Goal: Entertainment & Leisure: Consume media (video, audio)

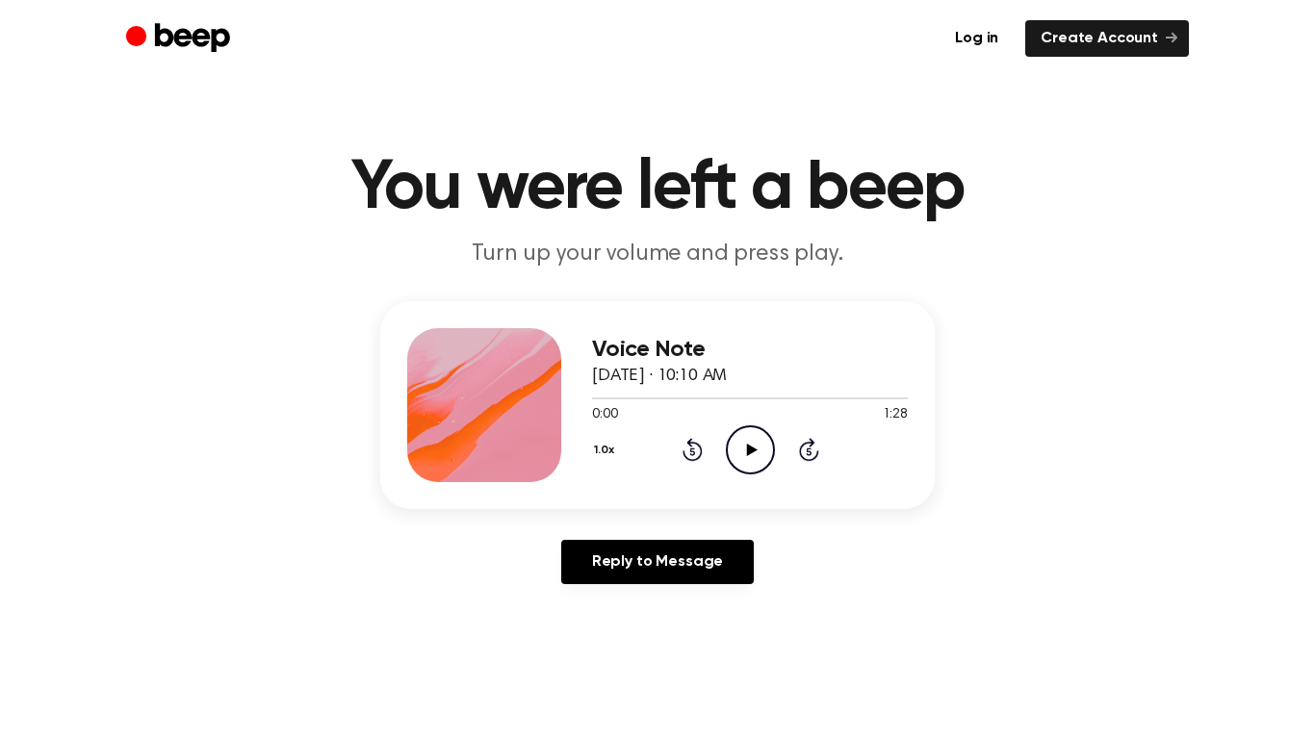
click at [730, 439] on icon "Play Audio" at bounding box center [750, 449] width 49 height 49
click at [748, 445] on icon "Pause Audio" at bounding box center [750, 449] width 49 height 49
click at [669, 480] on div "Voice Note August 19, 2025 · 10:10 AM 0:03 1:28 Your browser does not support t…" at bounding box center [750, 405] width 316 height 154
click at [688, 447] on icon "Rewind 5 seconds" at bounding box center [691, 449] width 21 height 25
click at [746, 454] on icon "Play Audio" at bounding box center [750, 449] width 49 height 49
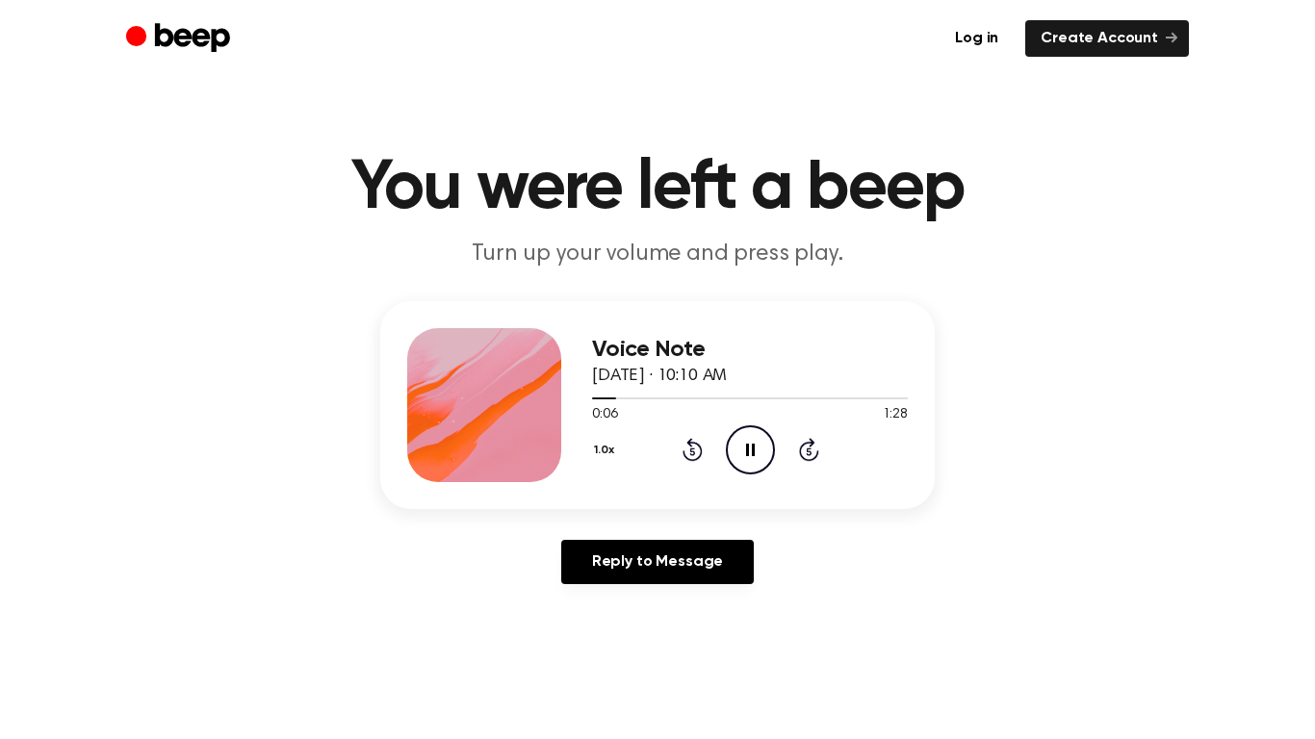
click at [757, 429] on icon "Pause Audio" at bounding box center [750, 449] width 49 height 49
click at [761, 466] on icon "Play Audio" at bounding box center [750, 449] width 49 height 49
click at [761, 466] on icon "Pause Audio" at bounding box center [750, 449] width 49 height 49
click at [746, 442] on icon "Play Audio" at bounding box center [750, 449] width 49 height 49
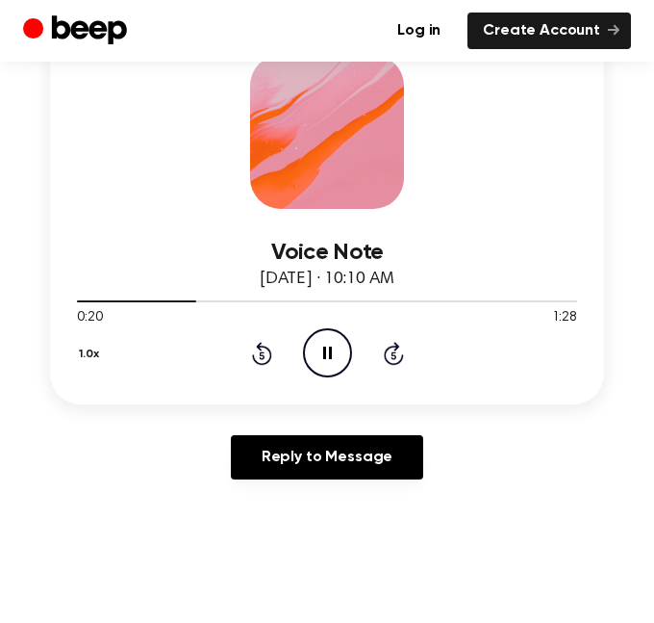
scroll to position [312, 0]
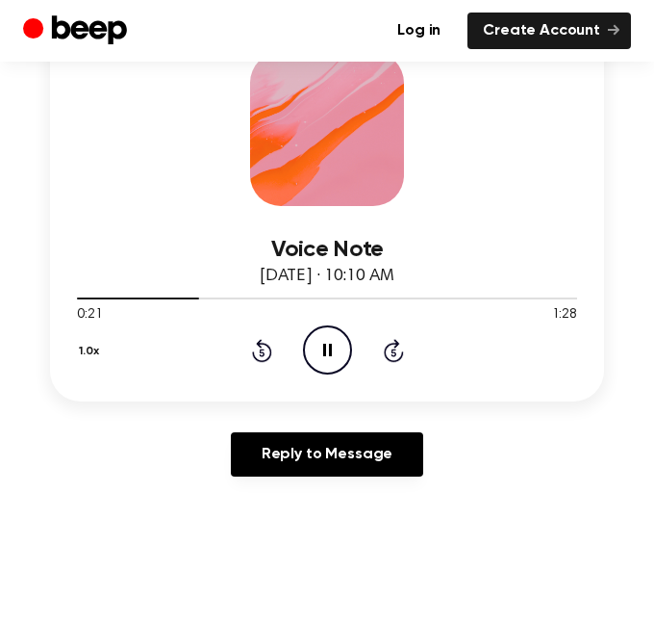
click at [323, 346] on icon at bounding box center [327, 350] width 9 height 13
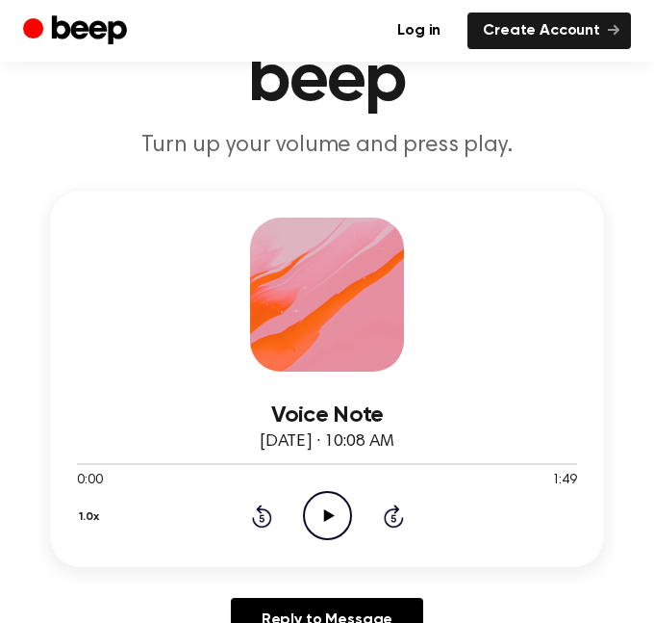
scroll to position [170, 0]
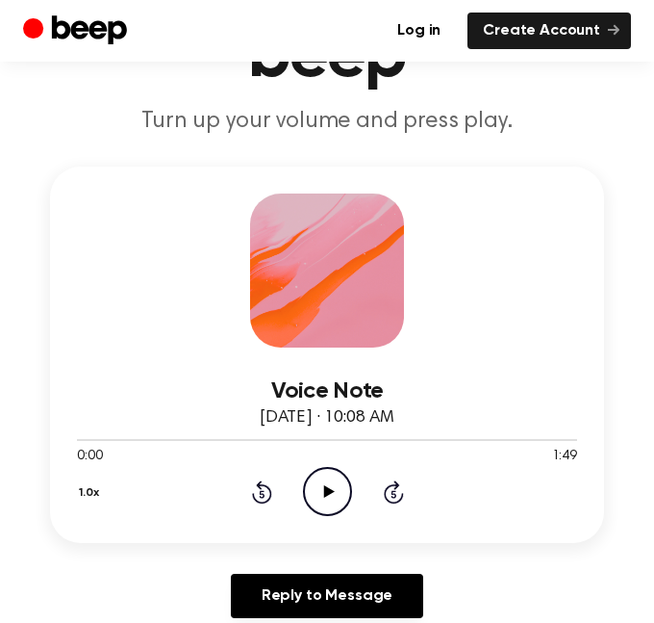
click at [326, 503] on icon "Play Audio" at bounding box center [327, 491] width 49 height 49
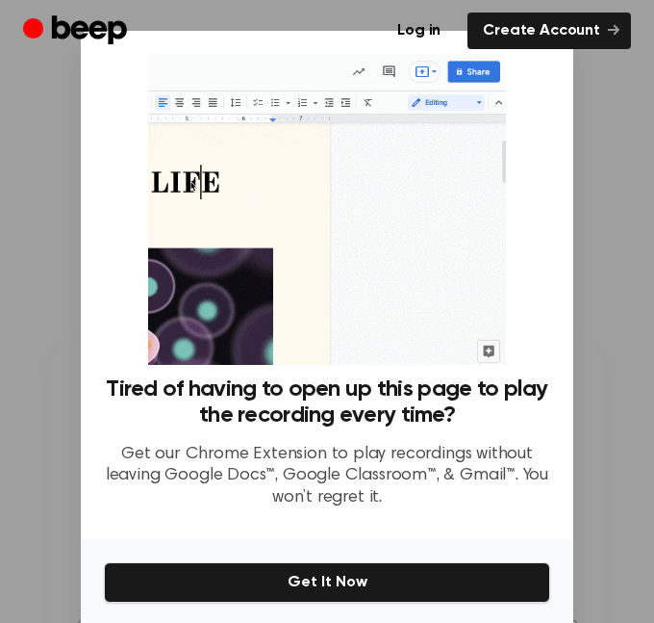
scroll to position [72, 0]
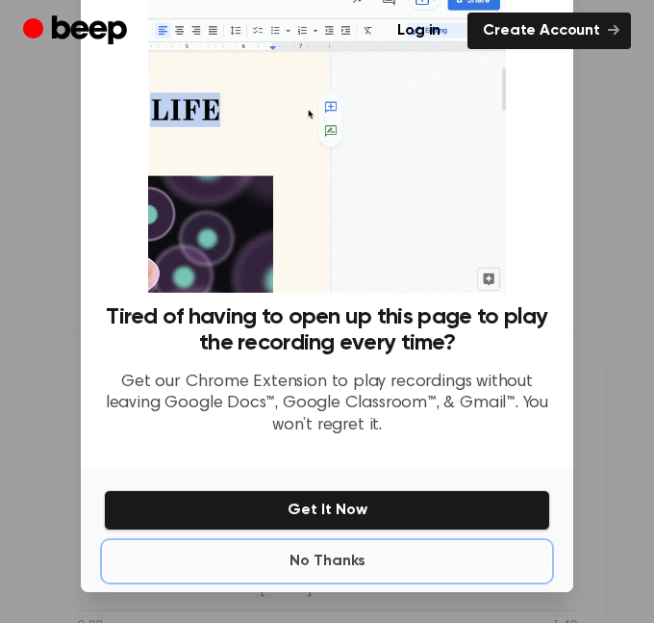
click at [366, 561] on button "No Thanks" at bounding box center [327, 561] width 447 height 38
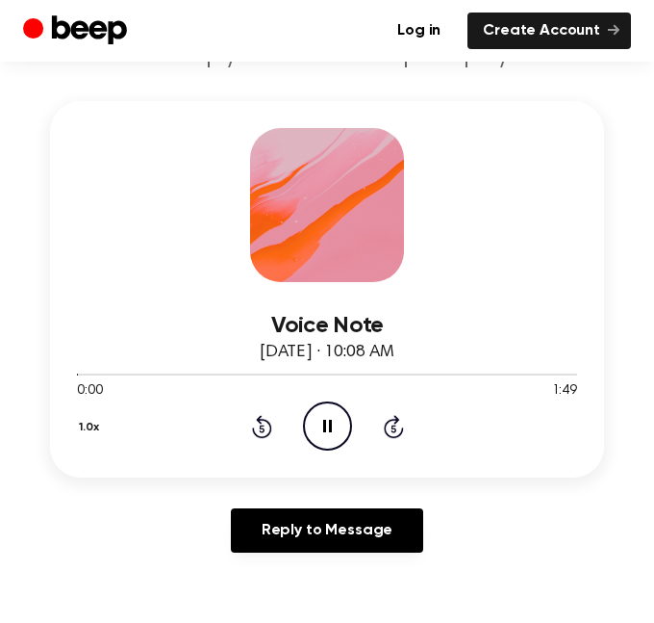
scroll to position [262, 0]
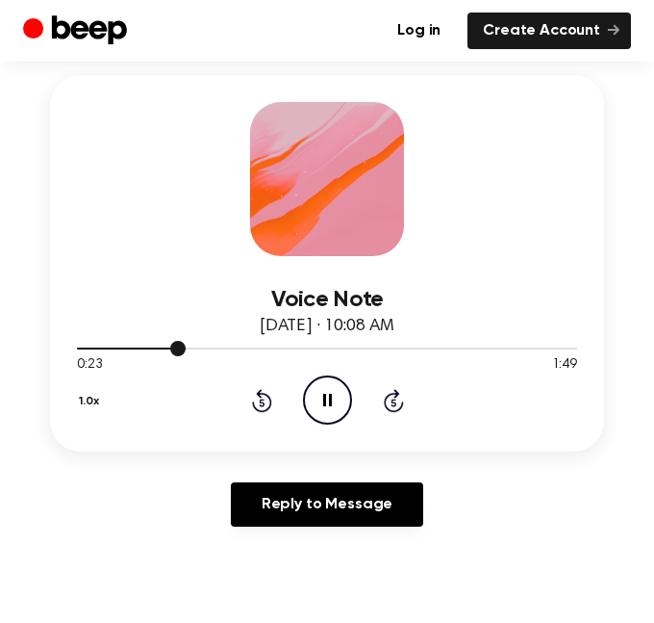
click at [202, 348] on div at bounding box center [327, 348] width 500 height 2
drag, startPoint x: 90, startPoint y: 349, endPoint x: 240, endPoint y: 357, distance: 149.4
click at [240, 357] on div "0:02 1:49 Your browser does not support the [object Object] element." at bounding box center [327, 358] width 500 height 36
click at [174, 347] on div at bounding box center [327, 348] width 500 height 2
click at [393, 392] on icon at bounding box center [394, 400] width 20 height 23
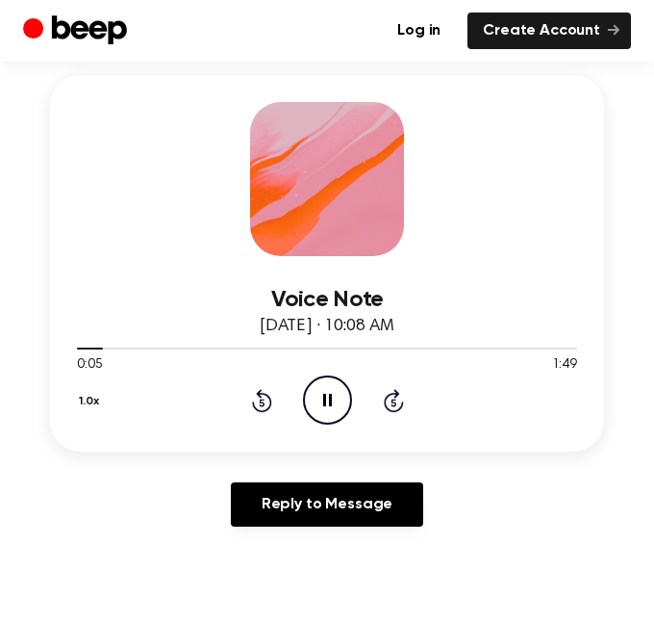
click at [393, 393] on icon at bounding box center [394, 400] width 20 height 23
click at [393, 394] on icon at bounding box center [394, 400] width 20 height 23
click at [383, 389] on icon "Skip 5 seconds" at bounding box center [393, 400] width 21 height 25
click at [393, 414] on div "1.0x Rewind 5 seconds Pause Audio Skip 5 seconds" at bounding box center [327, 399] width 500 height 49
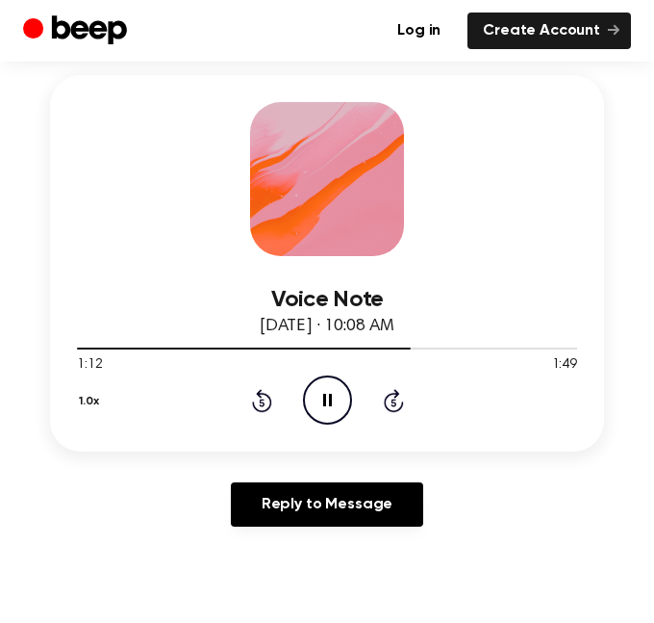
click at [391, 403] on icon "Skip 5 seconds" at bounding box center [393, 400] width 21 height 25
click at [393, 397] on icon "Skip 5 seconds" at bounding box center [393, 400] width 21 height 25
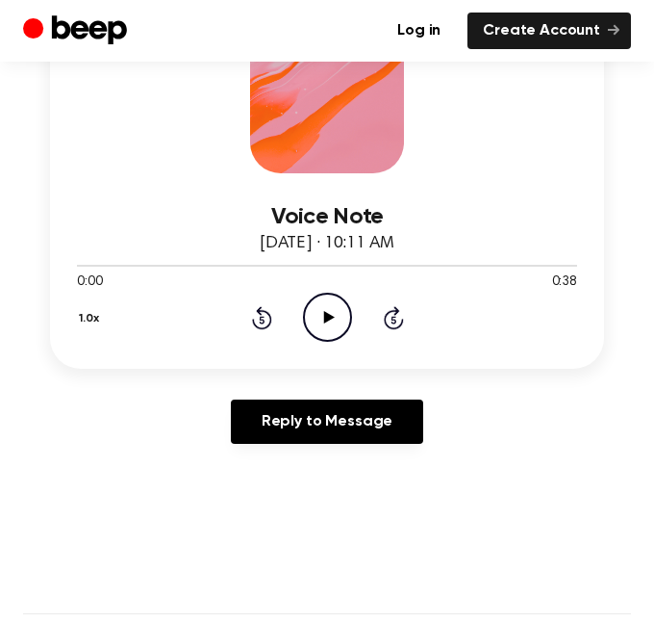
click at [337, 309] on icon "Play Audio" at bounding box center [327, 317] width 49 height 49
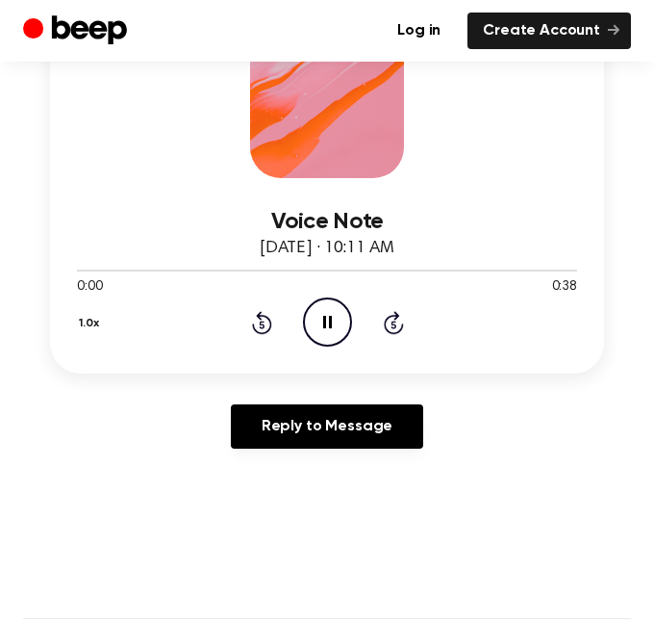
scroll to position [316, 0]
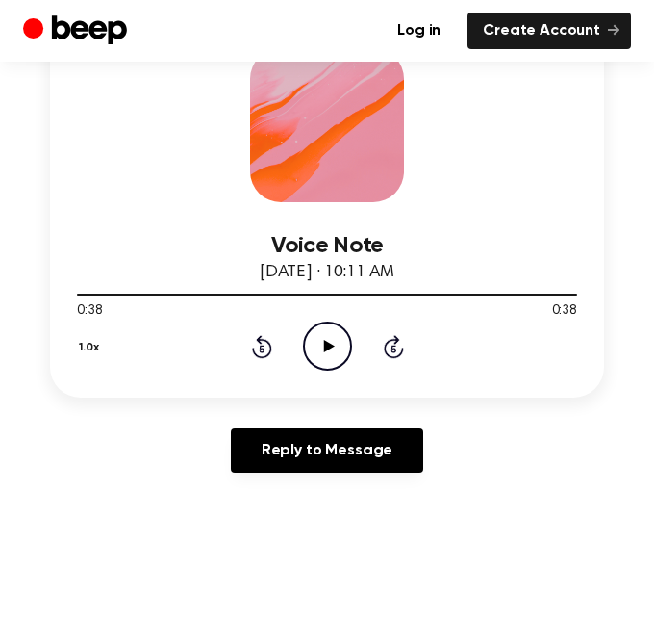
click at [319, 340] on icon "Play Audio" at bounding box center [327, 345] width 49 height 49
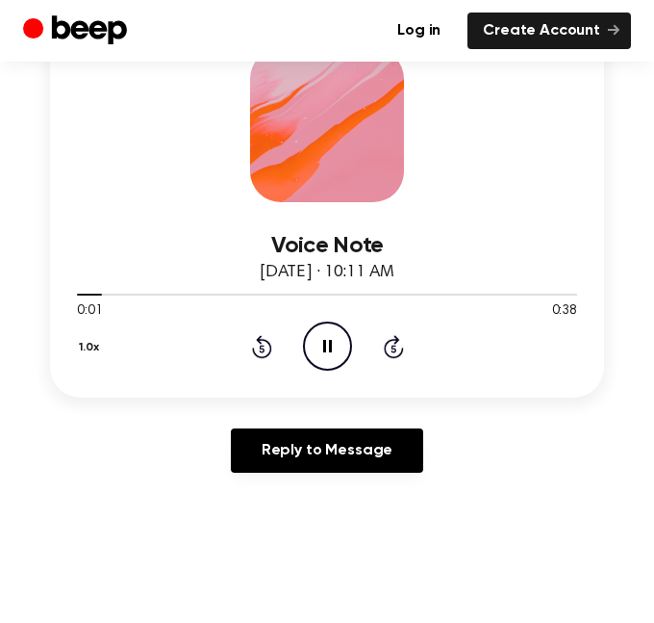
click at [394, 348] on icon at bounding box center [393, 349] width 5 height 8
click at [397, 357] on icon at bounding box center [394, 346] width 20 height 23
click at [394, 355] on icon "Skip 5 seconds" at bounding box center [393, 346] width 21 height 25
click at [394, 348] on icon at bounding box center [393, 349] width 5 height 8
